Goal: Information Seeking & Learning: Learn about a topic

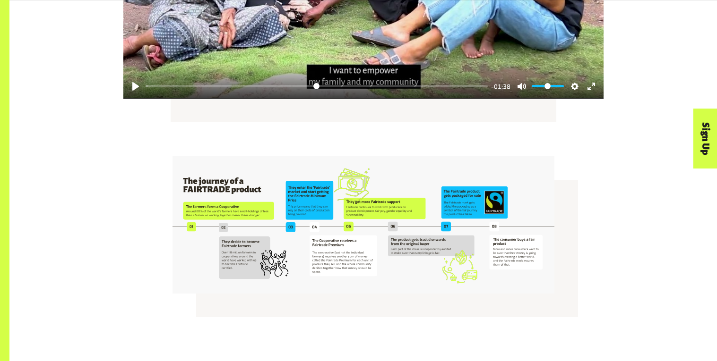
scroll to position [1745, 0]
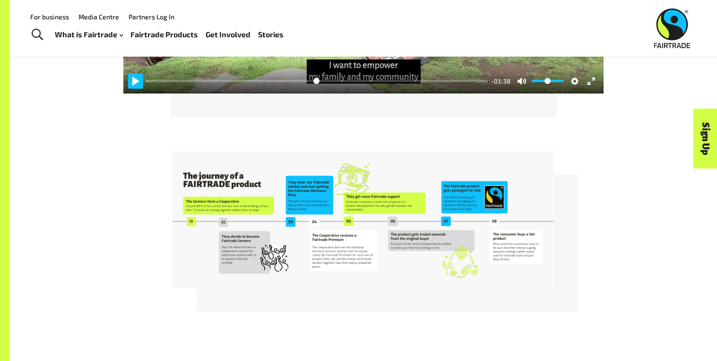
click at [136, 74] on button "Pause Play" at bounding box center [135, 81] width 15 height 15
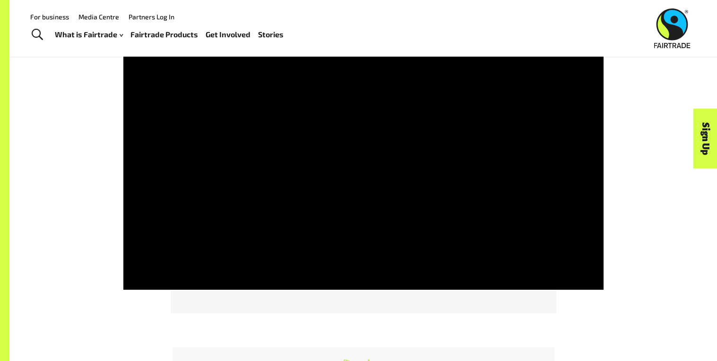
scroll to position [1535, 0]
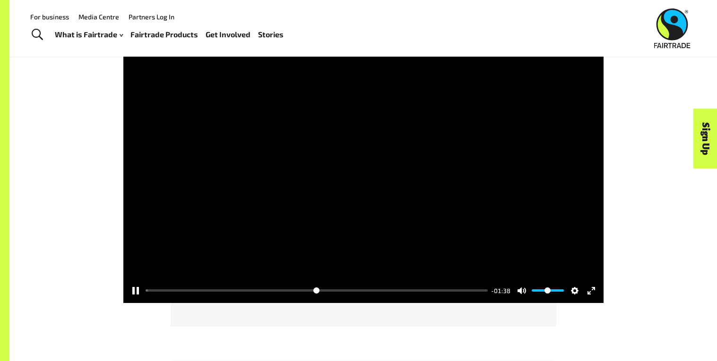
click at [318, 163] on div at bounding box center [363, 167] width 480 height 271
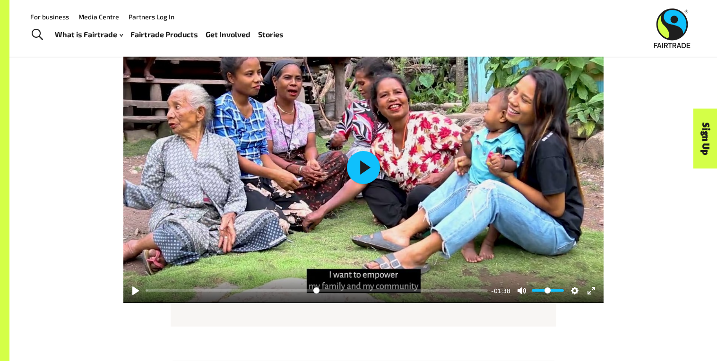
click at [352, 151] on button "Play" at bounding box center [363, 167] width 33 height 33
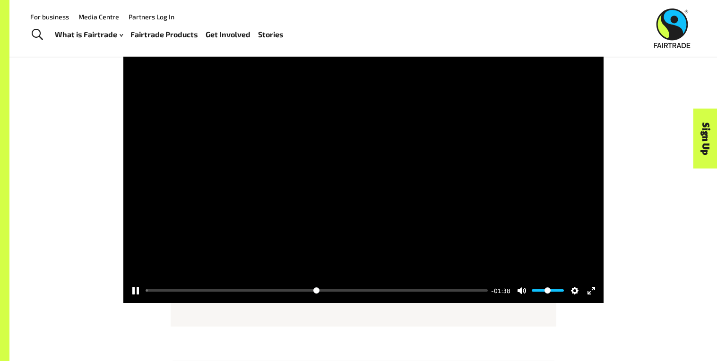
click at [348, 167] on div at bounding box center [363, 167] width 480 height 271
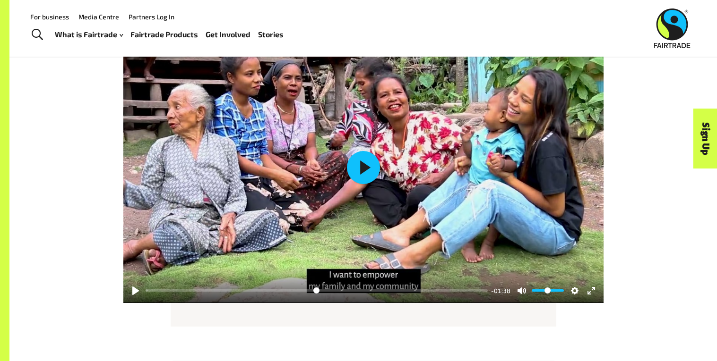
click at [366, 151] on button "Play" at bounding box center [363, 167] width 33 height 33
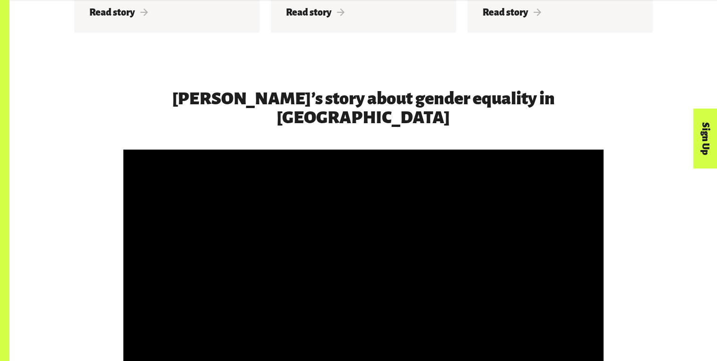
scroll to position [1420, 0]
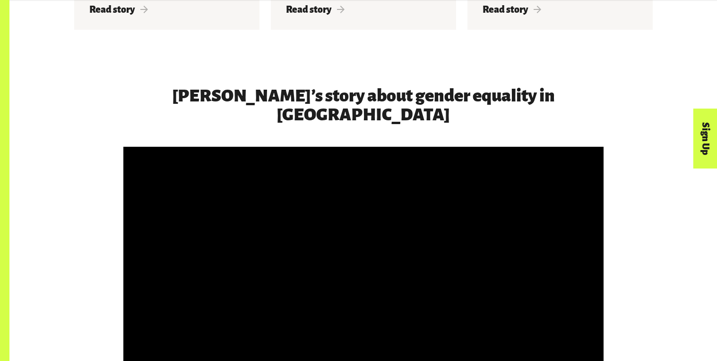
click at [386, 147] on div at bounding box center [363, 282] width 480 height 271
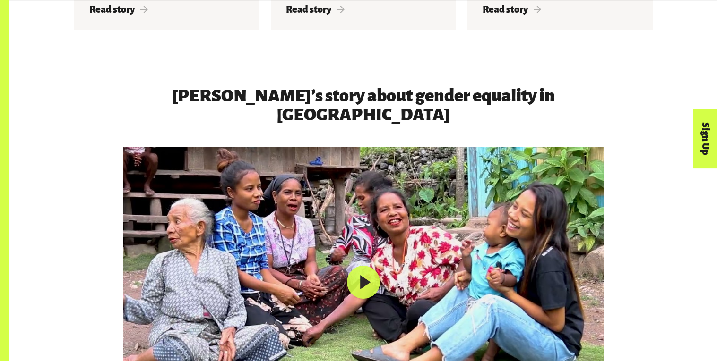
click at [386, 147] on div at bounding box center [363, 282] width 480 height 271
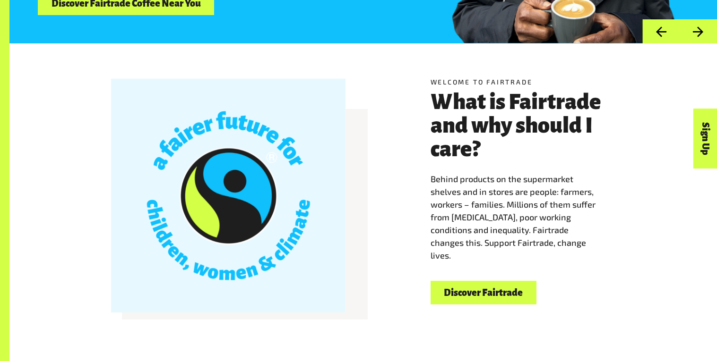
scroll to position [271, 0]
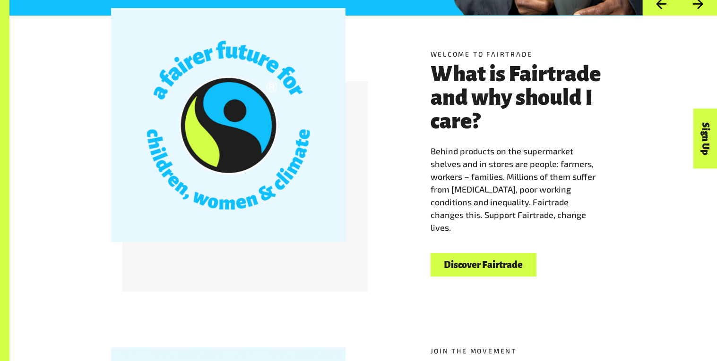
click at [483, 256] on link "Discover Fairtrade" at bounding box center [483, 265] width 106 height 24
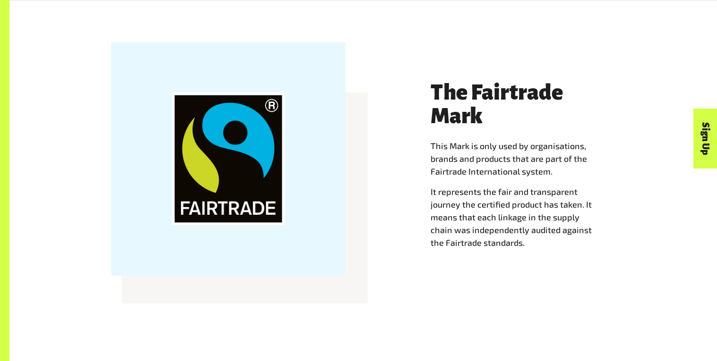
scroll to position [884, 0]
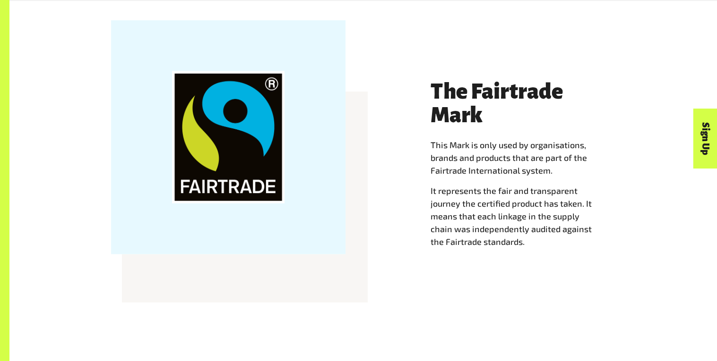
click at [498, 186] on p "It represents the fair and transparent journey the certified product has taken.…" at bounding box center [522, 217] width 185 height 64
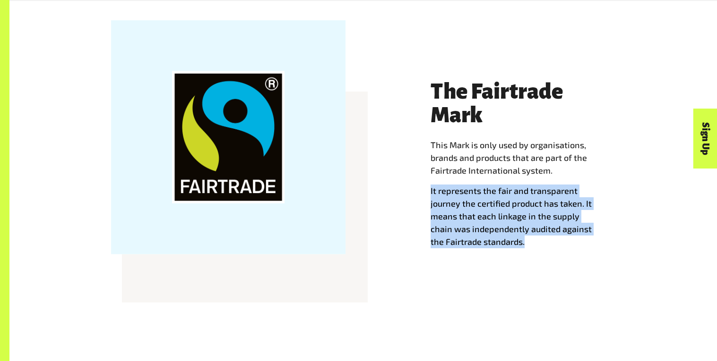
click at [498, 186] on p "It represents the fair and transparent journey the certified product has taken.…" at bounding box center [522, 217] width 185 height 64
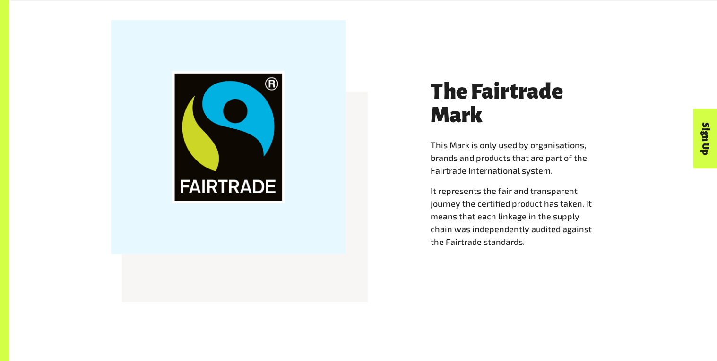
click at [504, 221] on p "It represents the fair and transparent journey the certified product has taken.…" at bounding box center [522, 217] width 185 height 64
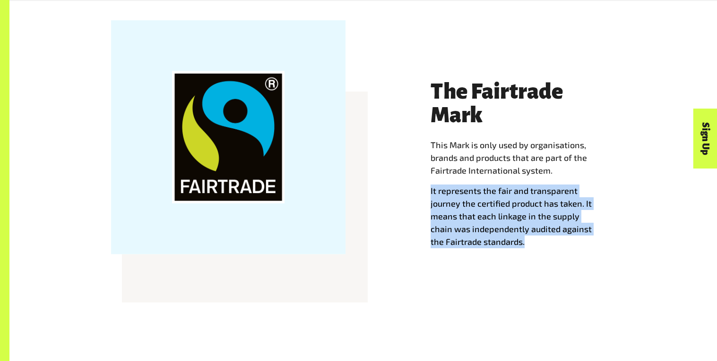
click at [504, 221] on p "It represents the fair and transparent journey the certified product has taken.…" at bounding box center [522, 217] width 185 height 64
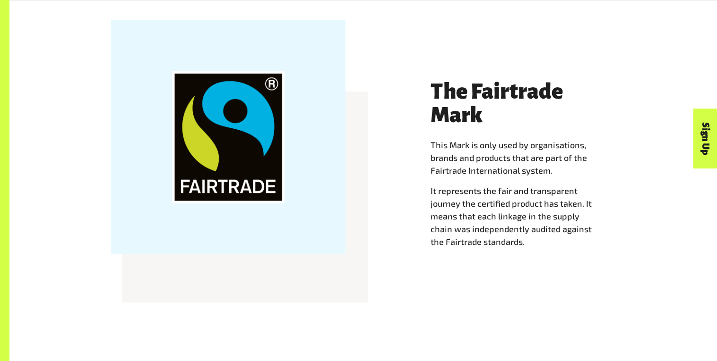
click at [504, 221] on p "It represents the fair and transparent journey the certified product has taken.…" at bounding box center [522, 217] width 185 height 64
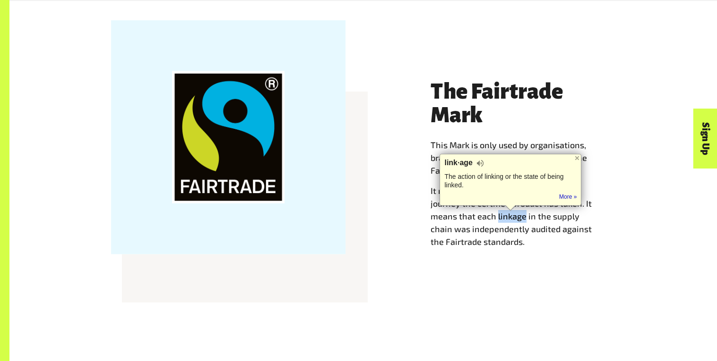
click at [538, 276] on div "The Fairtrade Mark This Mark is only used by organisations, brands and products…" at bounding box center [364, 173] width 590 height 234
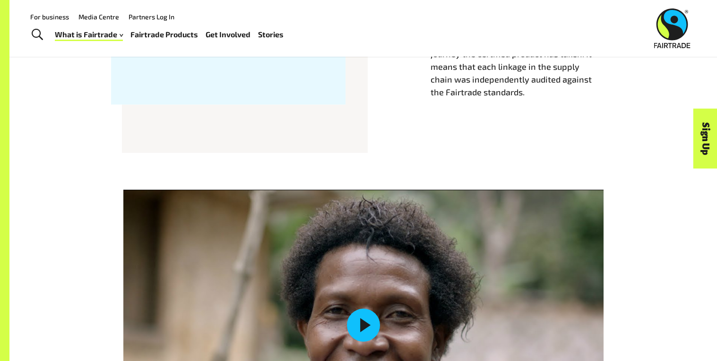
scroll to position [1036, 0]
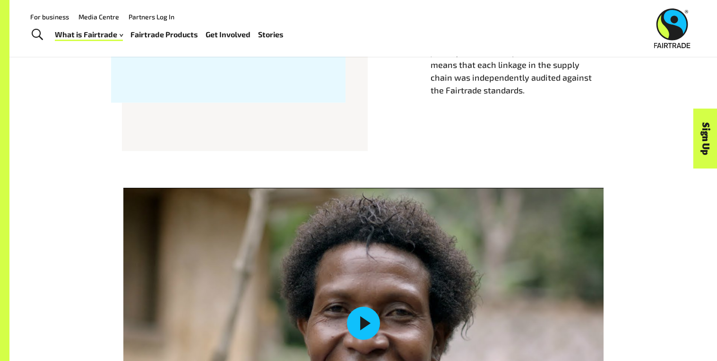
click at [360, 330] on button "Play" at bounding box center [363, 323] width 33 height 33
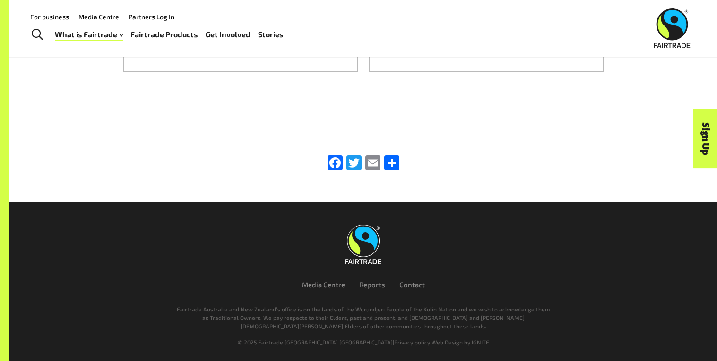
scroll to position [0, 0]
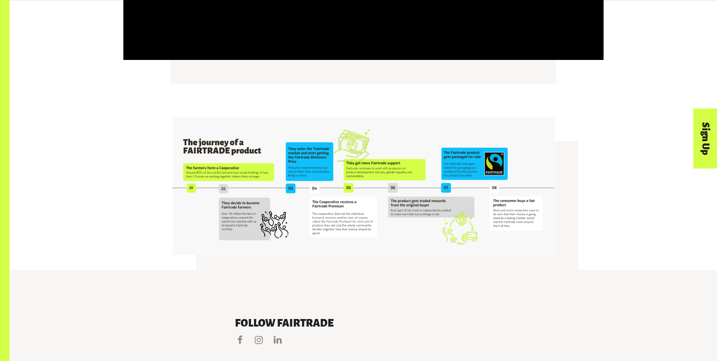
scroll to position [2012, 0]
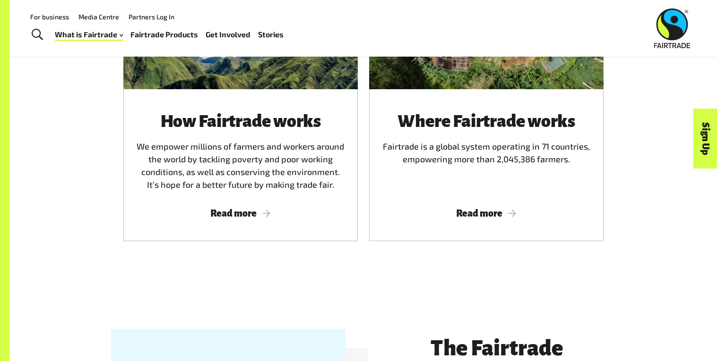
scroll to position [629, 0]
